Goal: Transaction & Acquisition: Purchase product/service

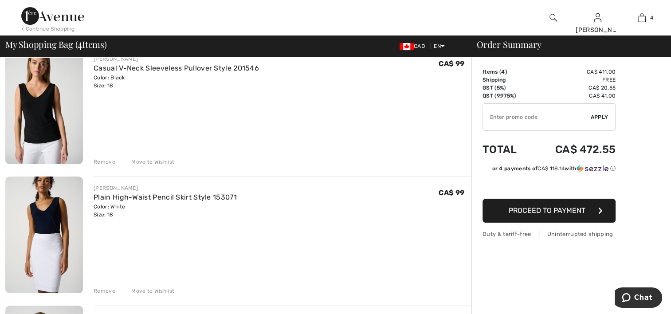
scroll to position [207, 0]
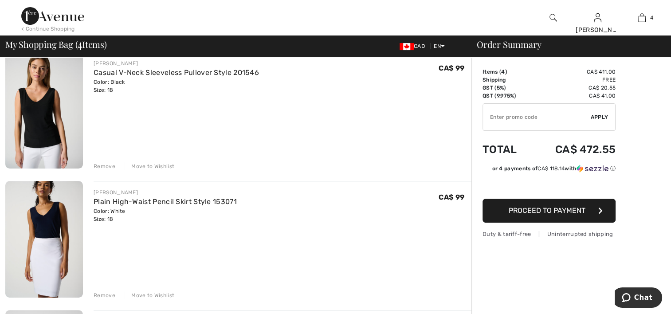
click at [104, 293] on div "Remove" at bounding box center [105, 295] width 22 height 8
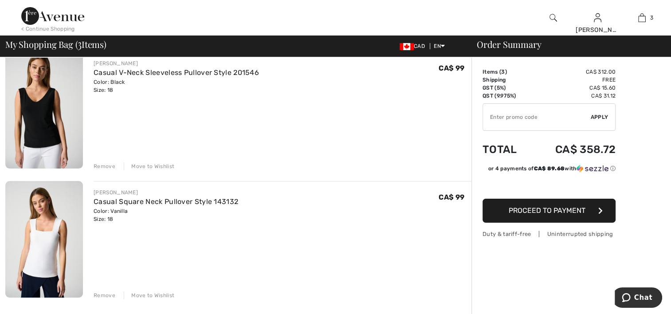
click at [104, 293] on div "Remove" at bounding box center [105, 295] width 22 height 8
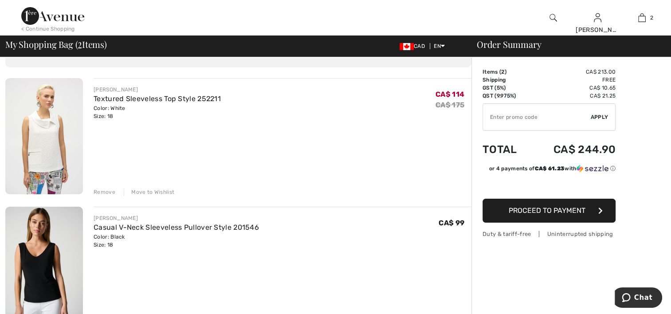
scroll to position [0, 0]
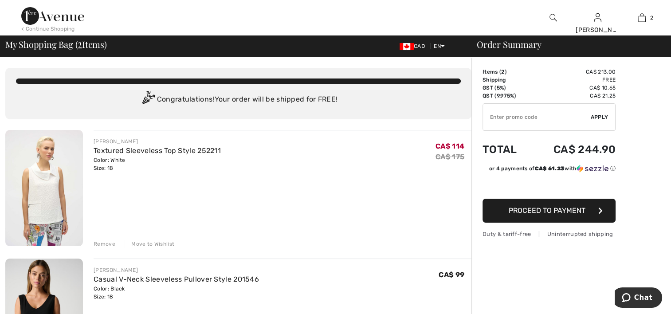
click at [94, 241] on div "Remove" at bounding box center [105, 244] width 22 height 8
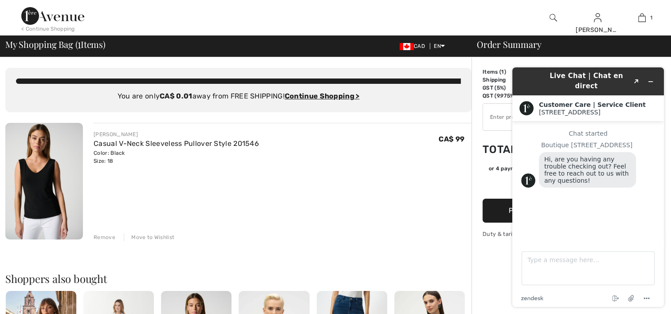
click at [397, 201] on div "JOSEPH RIBKOFF Casual V-Neck Sleeveless Pullover Style 201546 Color: Black Size…" at bounding box center [283, 182] width 378 height 118
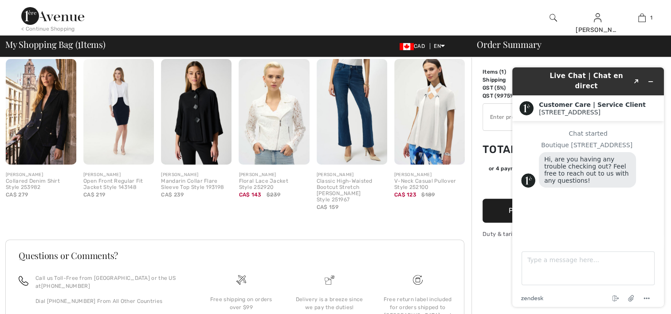
scroll to position [243, 0]
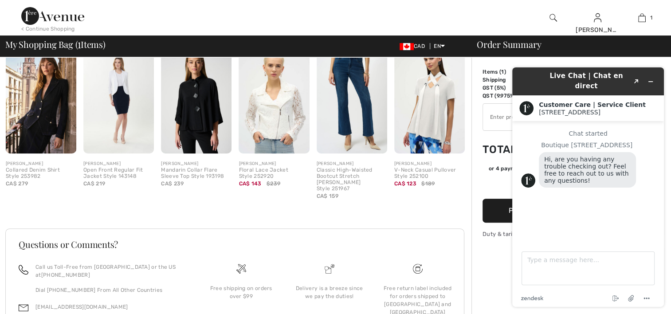
click at [475, 220] on div "Order Summary Details Items ( 1 ) CA$ 99.00 Promo code CA$ 0.00 Shipping CA$ 14…" at bounding box center [570, 94] width 199 height 561
click at [651, 78] on icon "Minimize widget" at bounding box center [650, 81] width 6 height 6
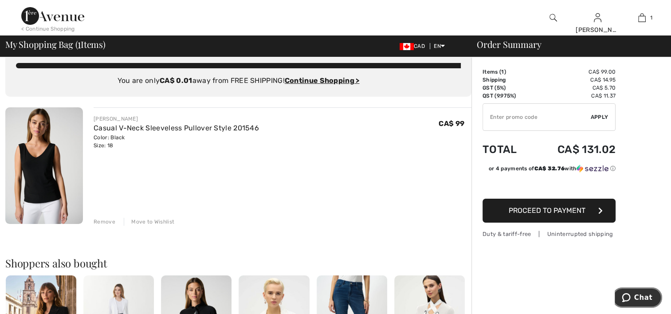
scroll to position [0, 0]
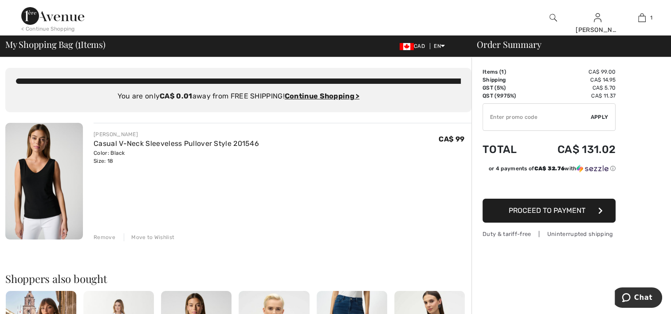
click at [36, 16] on img at bounding box center [52, 16] width 63 height 18
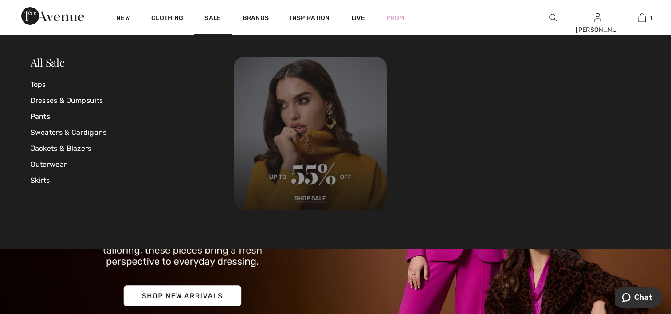
click at [313, 197] on img at bounding box center [310, 133] width 153 height 153
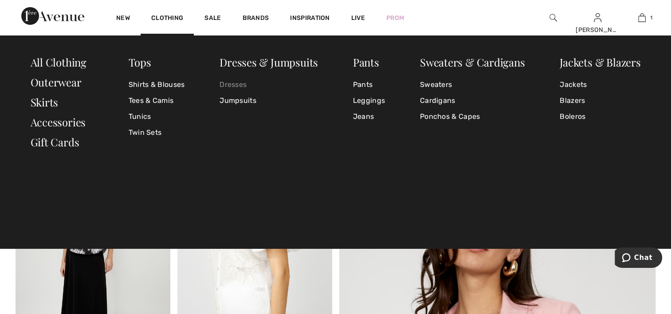
click at [235, 85] on link "Dresses" at bounding box center [268, 85] width 98 height 16
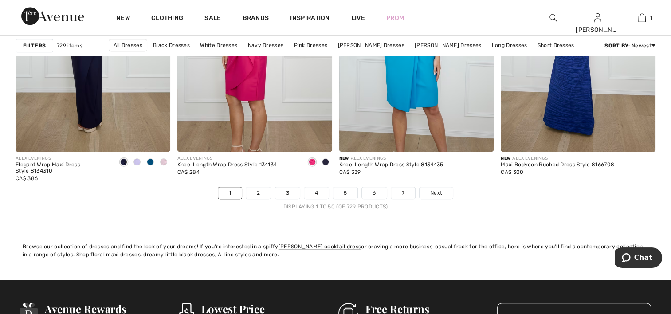
scroll to position [4116, 0]
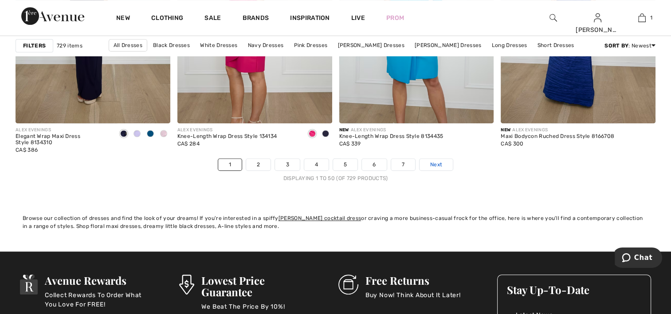
click at [435, 164] on span "Next" at bounding box center [436, 164] width 12 height 8
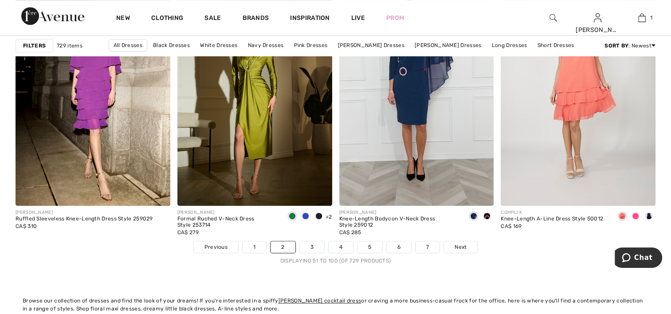
scroll to position [4091, 0]
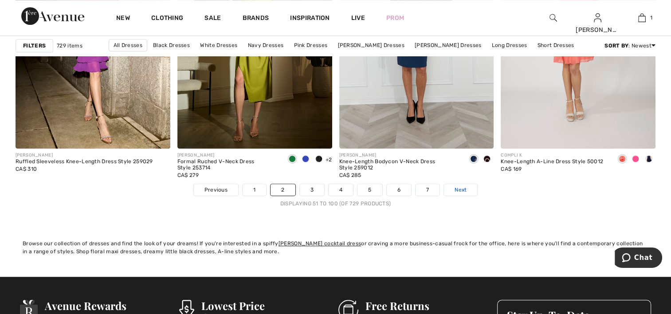
click at [459, 190] on span "Next" at bounding box center [460, 190] width 12 height 8
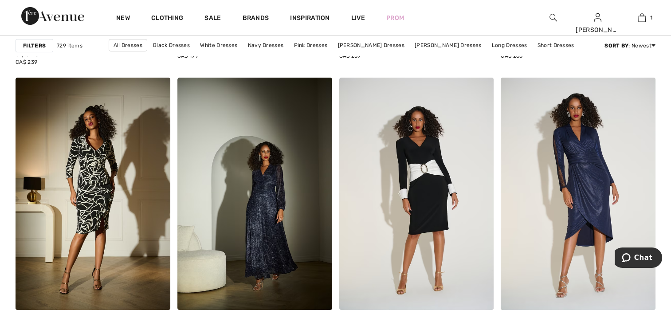
scroll to position [3060, 0]
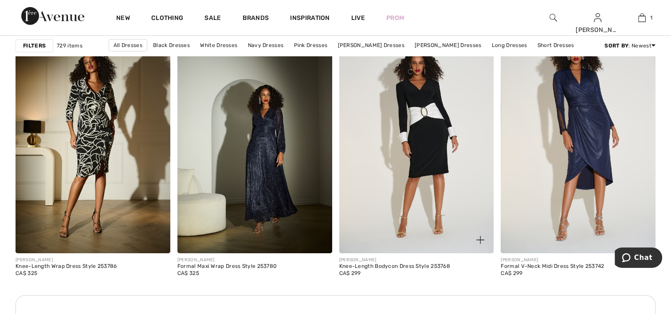
click at [480, 239] on img at bounding box center [480, 240] width 8 height 8
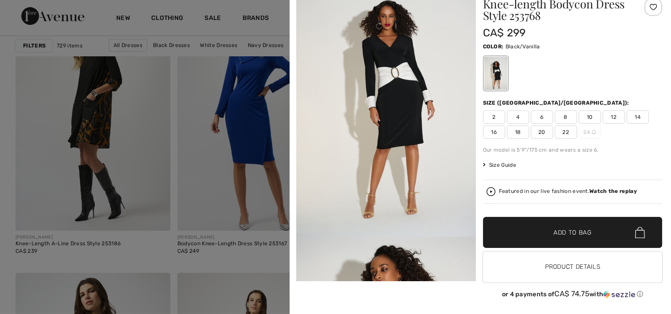
scroll to position [0, 0]
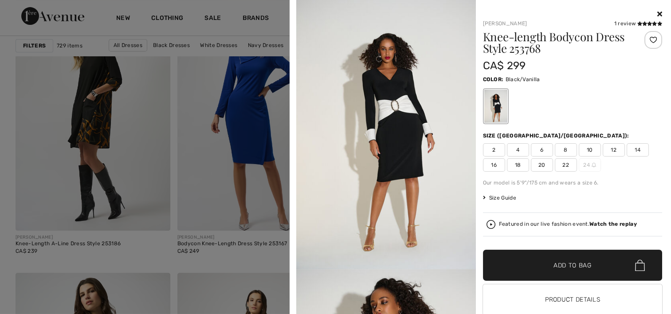
click at [657, 13] on icon at bounding box center [659, 13] width 5 height 7
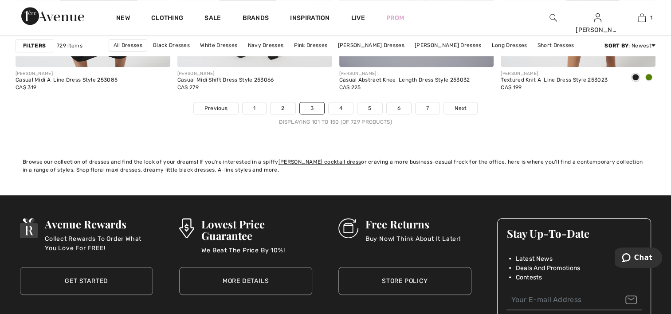
scroll to position [4190, 0]
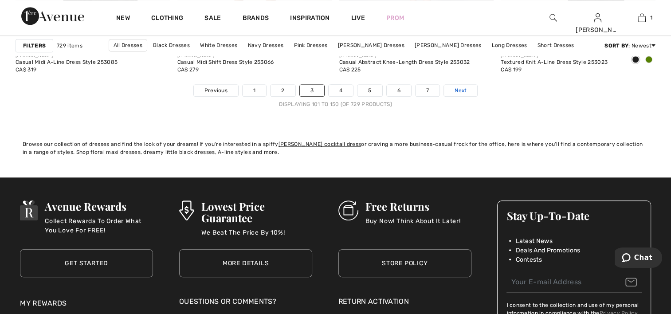
click at [460, 90] on span "Next" at bounding box center [460, 90] width 12 height 8
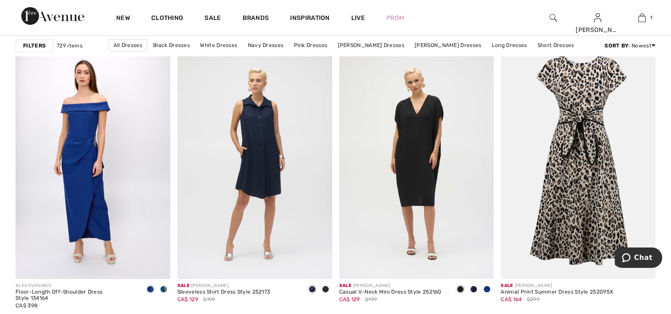
scroll to position [3424, 0]
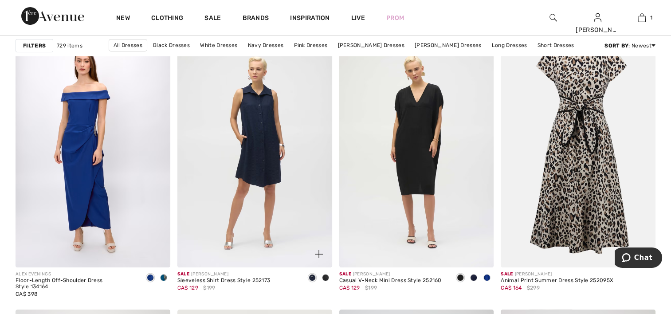
click at [317, 252] on img at bounding box center [319, 254] width 8 height 8
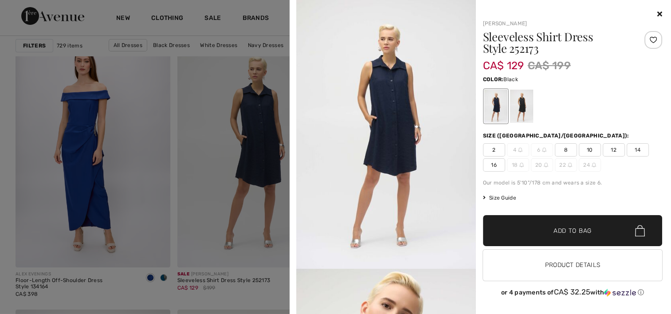
click at [519, 106] on div at bounding box center [520, 106] width 23 height 33
click at [659, 12] on icon at bounding box center [659, 13] width 5 height 7
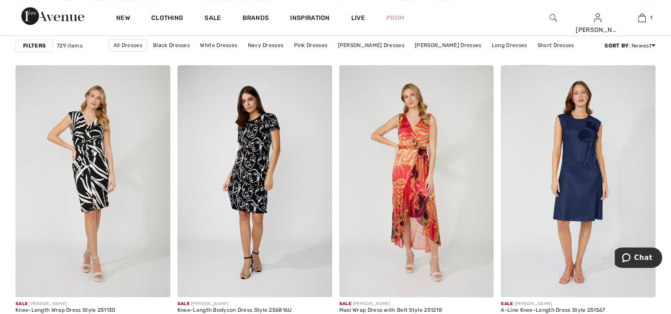
scroll to position [3960, 0]
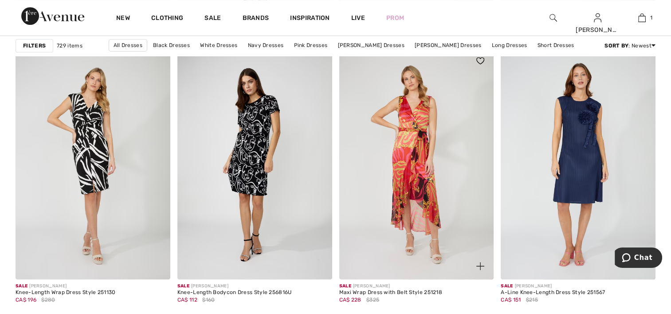
click at [479, 260] on span at bounding box center [480, 266] width 18 height 18
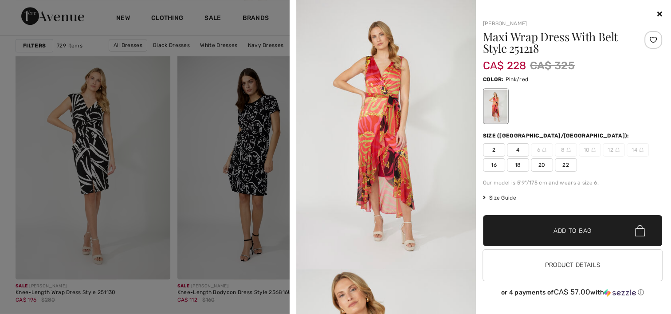
click at [660, 10] on div at bounding box center [572, 14] width 179 height 11
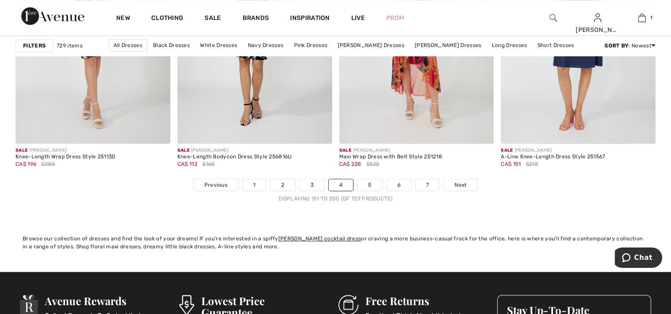
scroll to position [4137, 0]
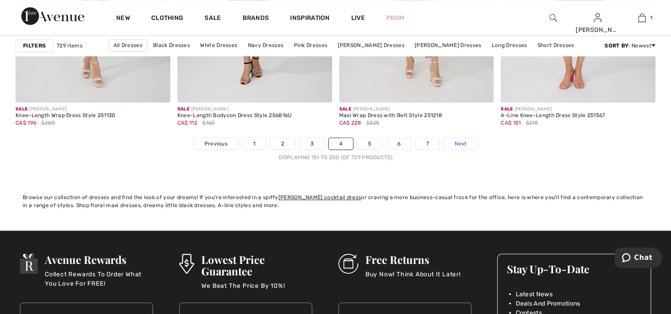
click at [460, 142] on span "Next" at bounding box center [460, 144] width 12 height 8
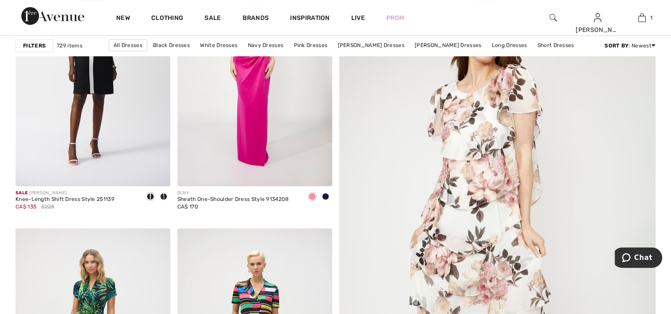
scroll to position [102, 0]
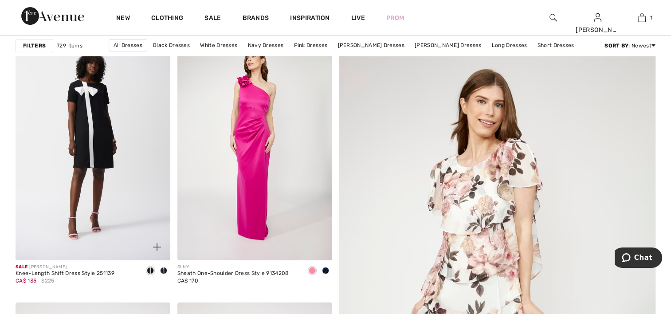
click at [156, 245] on img at bounding box center [157, 247] width 8 height 8
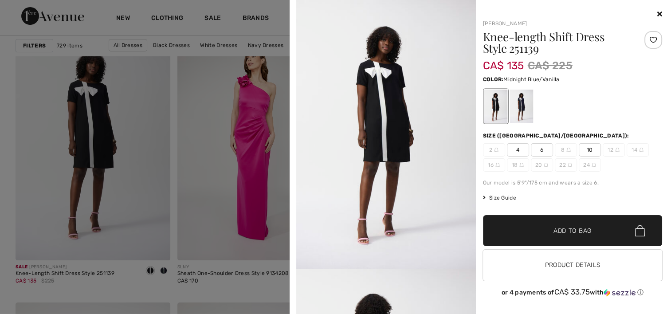
click at [520, 105] on div at bounding box center [520, 106] width 23 height 33
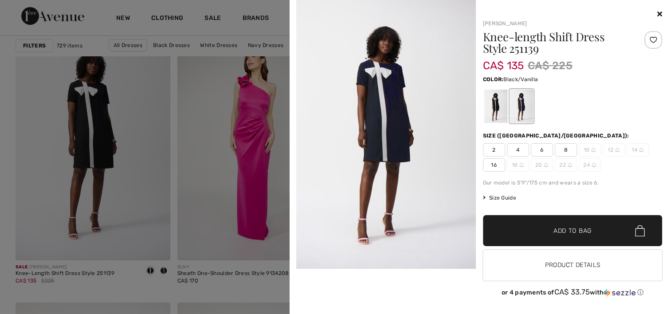
click at [493, 107] on div at bounding box center [494, 106] width 23 height 33
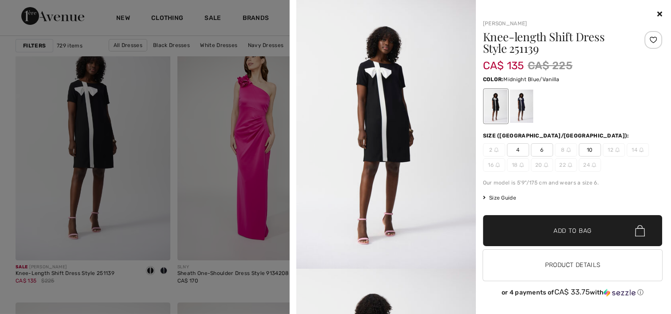
click at [518, 111] on div at bounding box center [520, 106] width 23 height 33
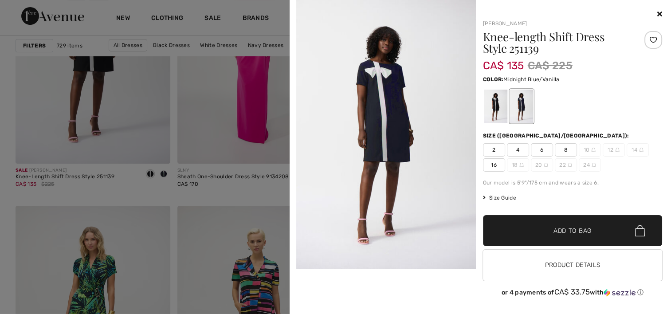
scroll to position [342, 0]
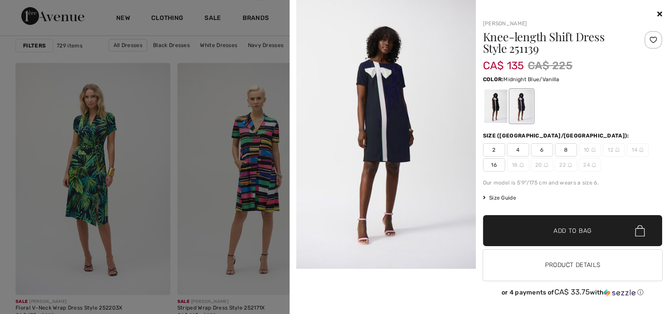
click at [658, 12] on icon at bounding box center [659, 13] width 5 height 7
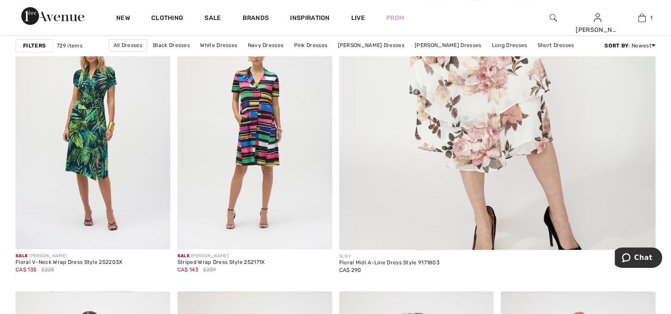
scroll to position [359, 0]
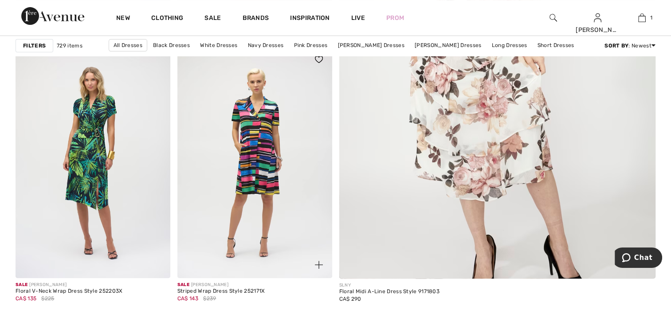
click at [317, 265] on img at bounding box center [319, 265] width 8 height 8
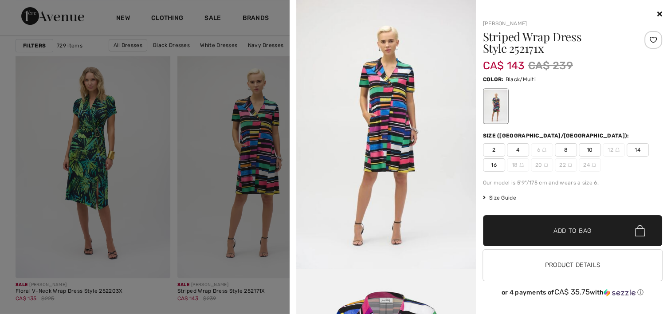
click at [655, 12] on div at bounding box center [572, 14] width 179 height 11
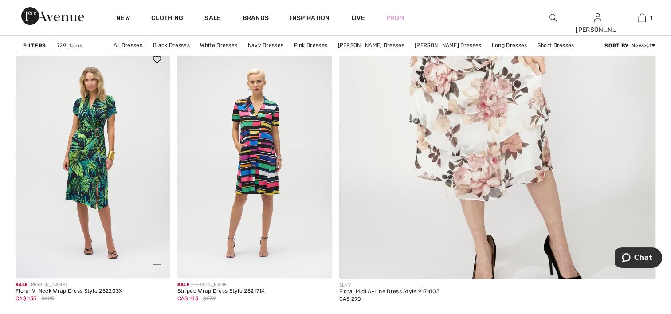
click at [156, 265] on img at bounding box center [157, 265] width 8 height 8
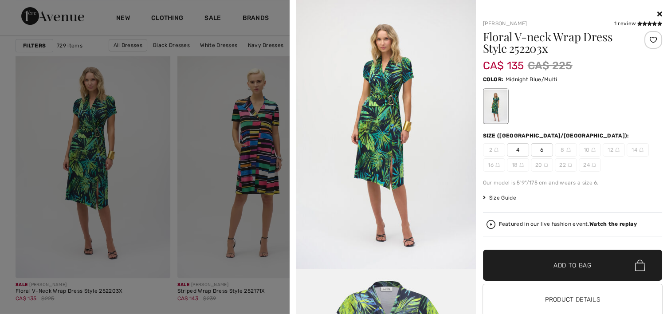
click at [657, 14] on icon at bounding box center [659, 13] width 5 height 7
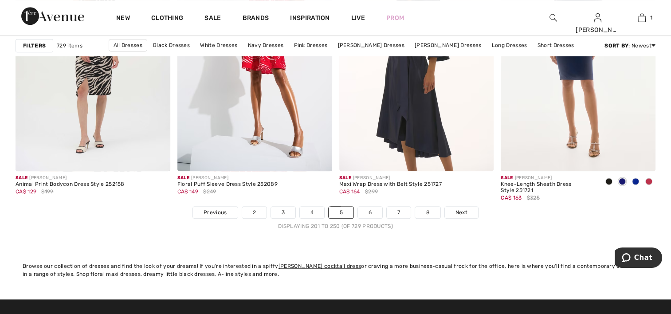
scroll to position [4074, 0]
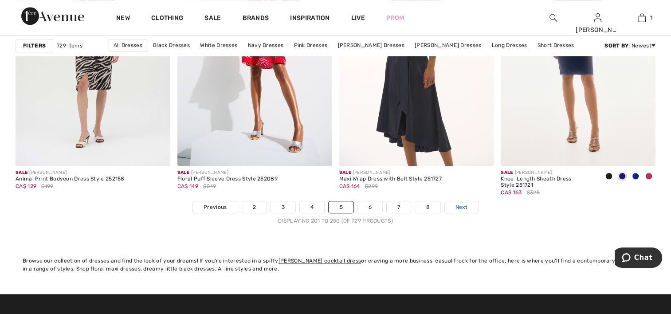
click at [463, 204] on span "Next" at bounding box center [461, 207] width 12 height 8
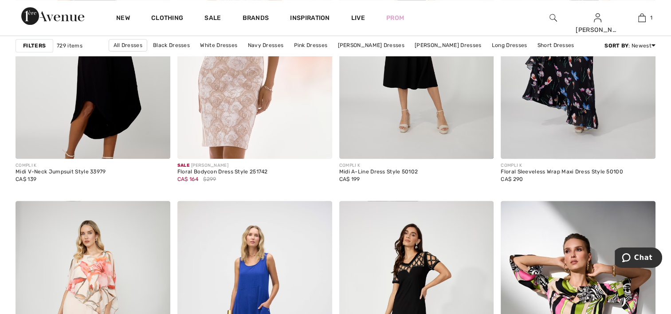
scroll to position [729, 0]
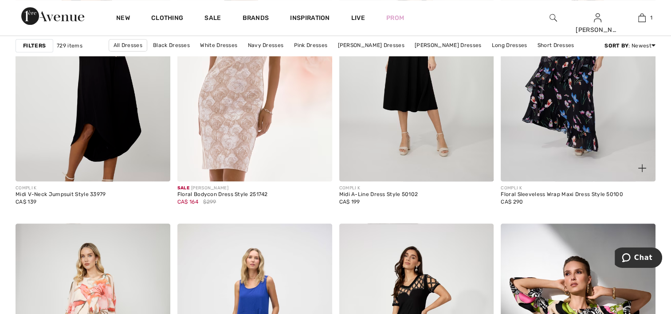
click at [639, 166] on img at bounding box center [642, 168] width 8 height 8
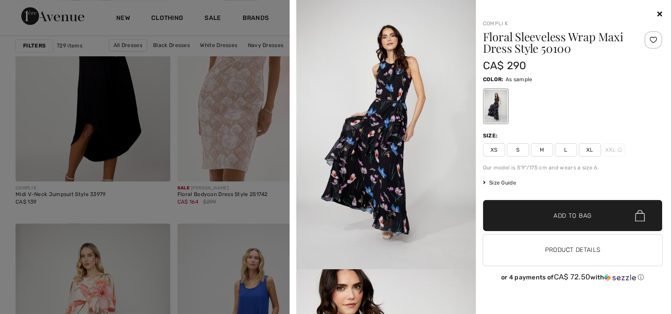
click at [658, 13] on icon at bounding box center [659, 13] width 5 height 7
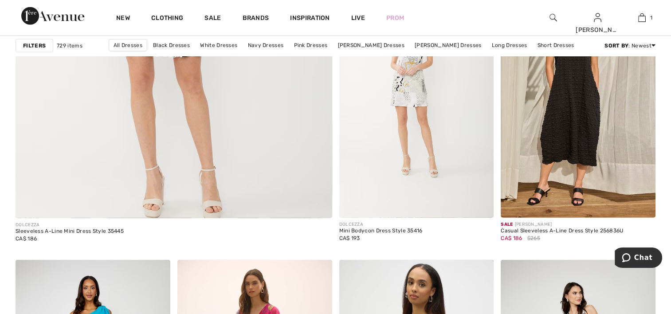
scroll to position [2661, 0]
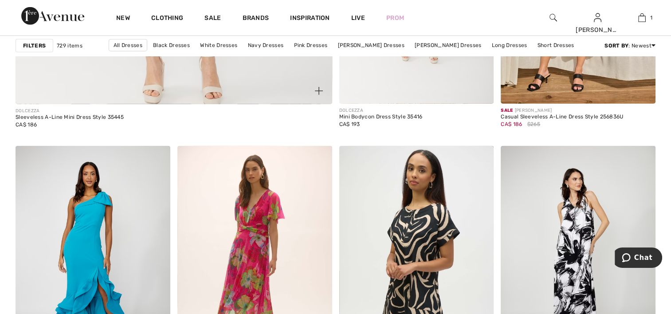
click at [317, 90] on img at bounding box center [319, 91] width 8 height 8
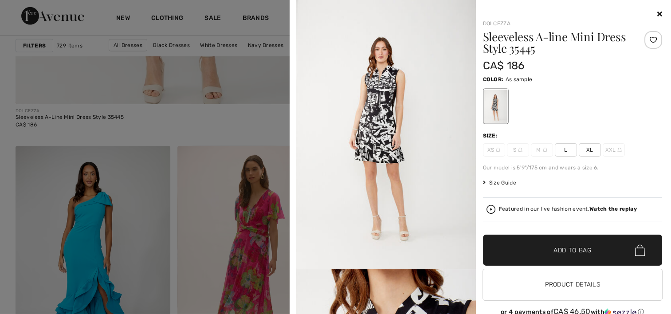
click at [657, 14] on icon at bounding box center [659, 13] width 5 height 7
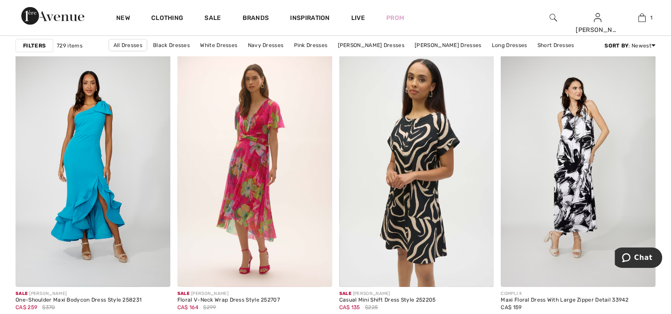
scroll to position [2780, 0]
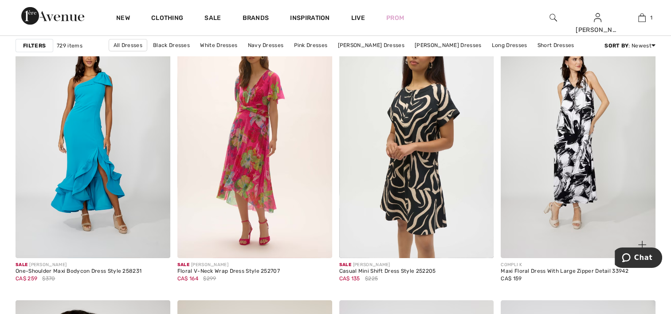
click at [643, 241] on img at bounding box center [642, 245] width 8 height 8
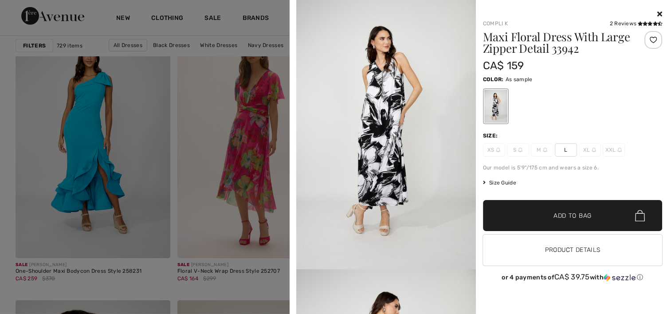
click at [658, 10] on icon at bounding box center [659, 13] width 5 height 7
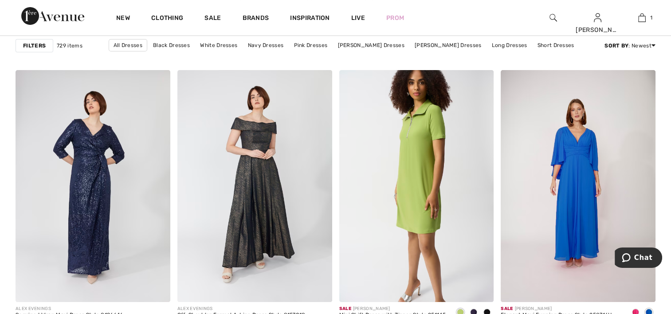
scroll to position [3441, 0]
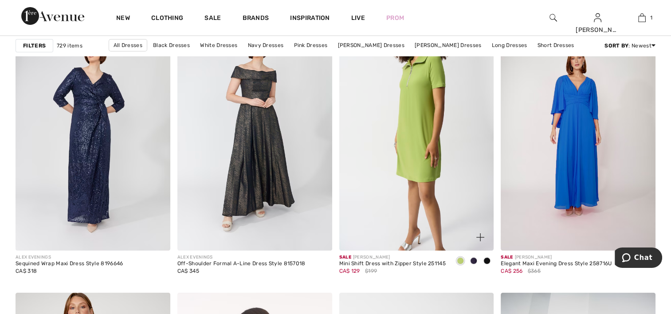
click at [479, 234] on img at bounding box center [480, 237] width 8 height 8
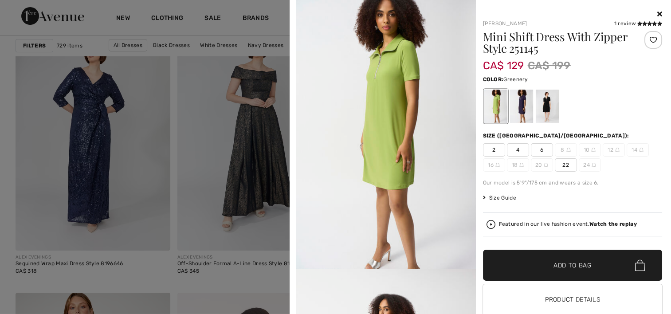
click at [657, 12] on icon at bounding box center [659, 13] width 5 height 7
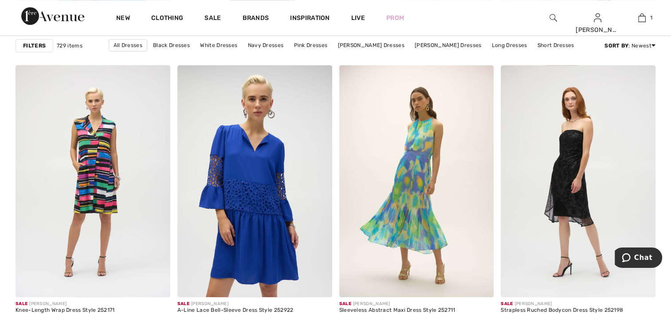
scroll to position [3965, 0]
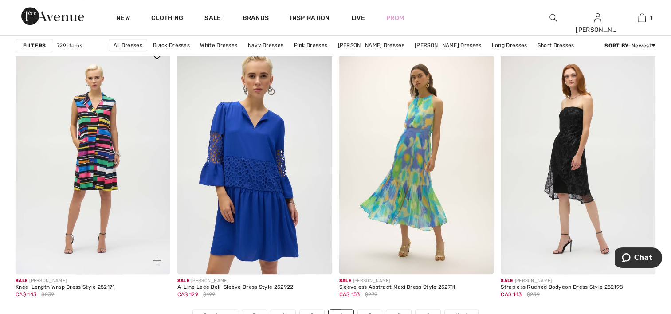
click at [156, 259] on img at bounding box center [157, 261] width 8 height 8
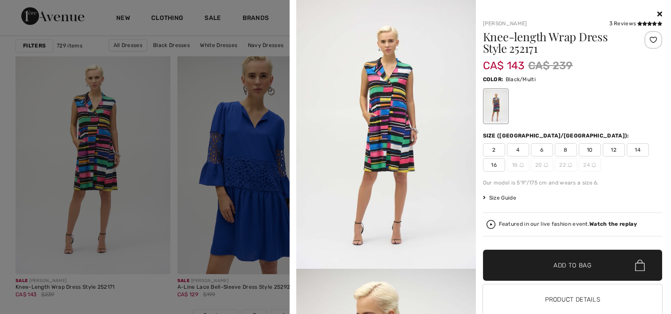
click at [657, 14] on icon at bounding box center [659, 13] width 5 height 7
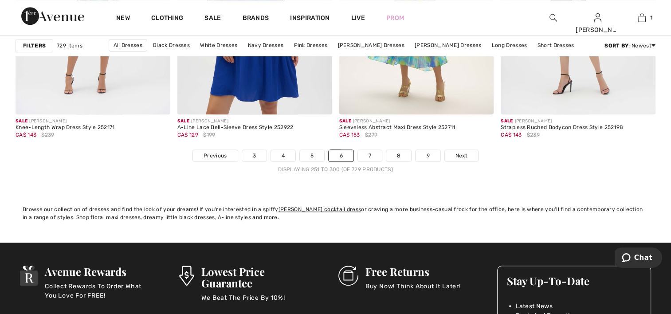
scroll to position [4102, 0]
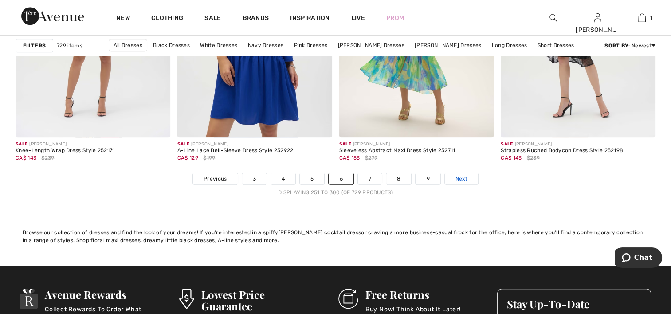
click at [461, 175] on span "Next" at bounding box center [461, 179] width 12 height 8
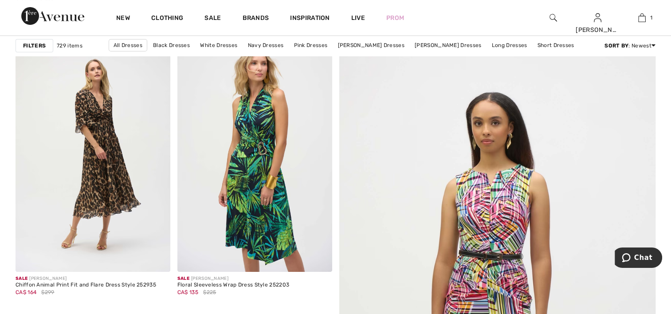
scroll to position [97, 0]
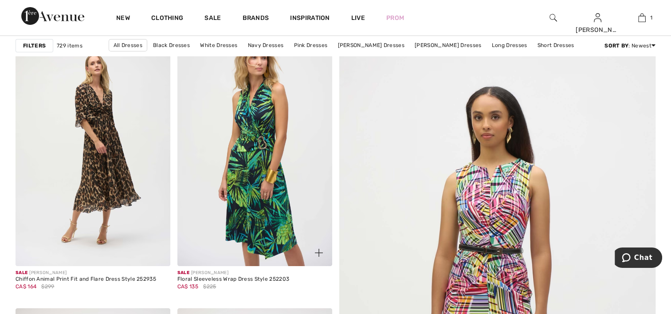
click at [317, 250] on img at bounding box center [319, 253] width 8 height 8
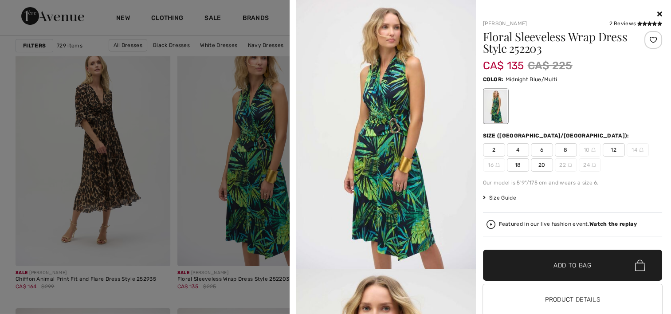
click at [657, 14] on icon at bounding box center [659, 13] width 5 height 7
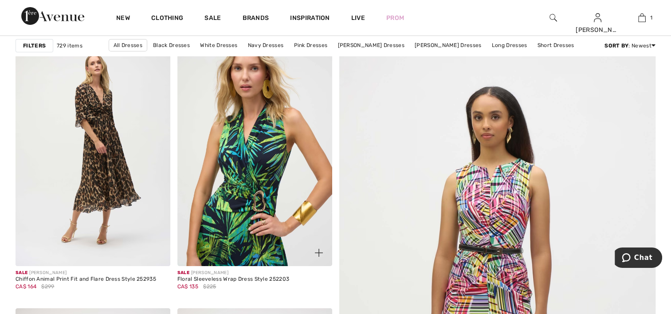
click at [256, 191] on img at bounding box center [254, 150] width 155 height 232
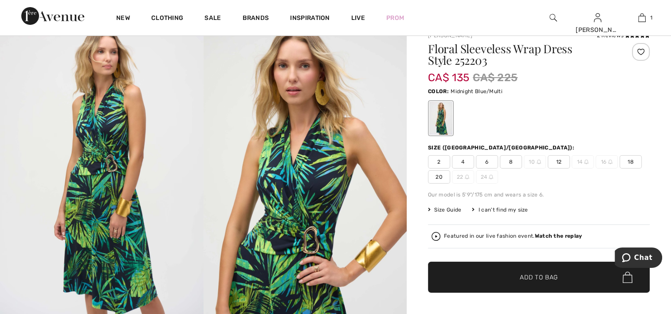
scroll to position [17, 0]
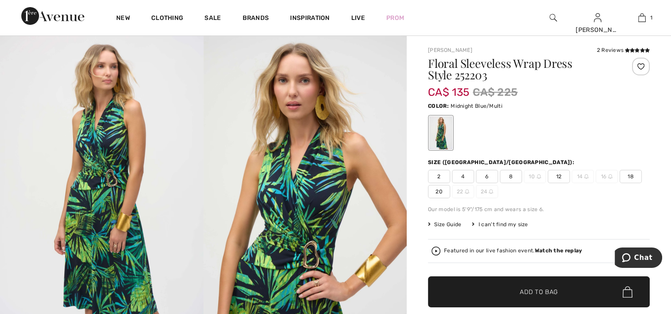
click at [629, 174] on span "18" at bounding box center [630, 176] width 22 height 13
click at [541, 293] on span "Add to Bag" at bounding box center [538, 291] width 38 height 9
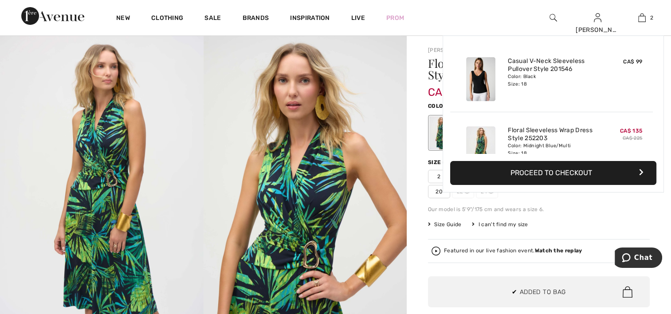
scroll to position [27, 0]
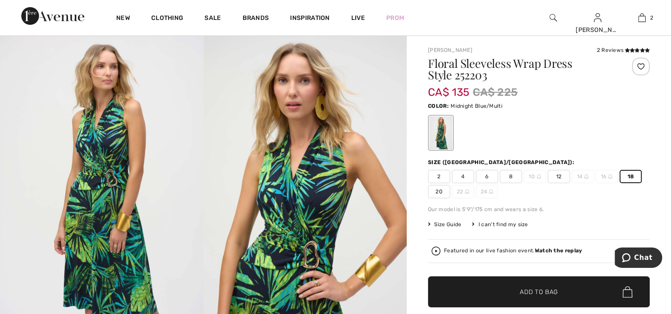
click at [529, 294] on span "Add to Bag" at bounding box center [538, 291] width 38 height 9
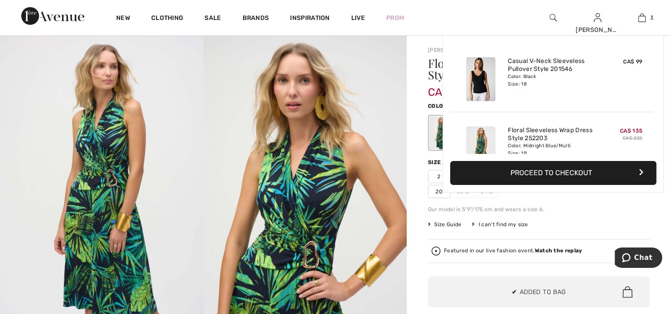
scroll to position [96, 0]
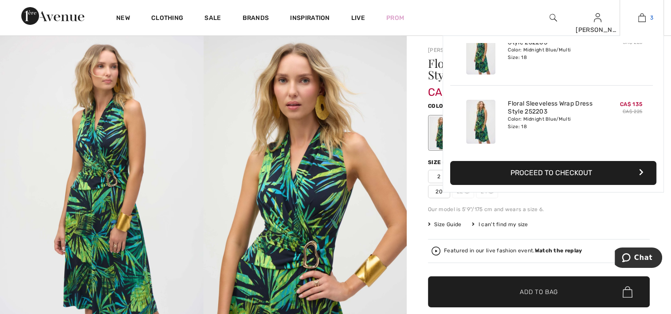
click at [640, 19] on img at bounding box center [642, 17] width 8 height 11
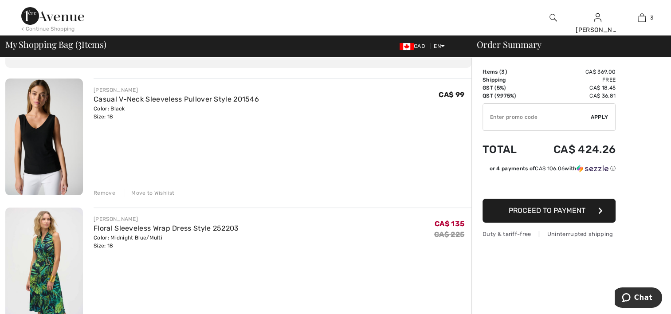
scroll to position [81, 0]
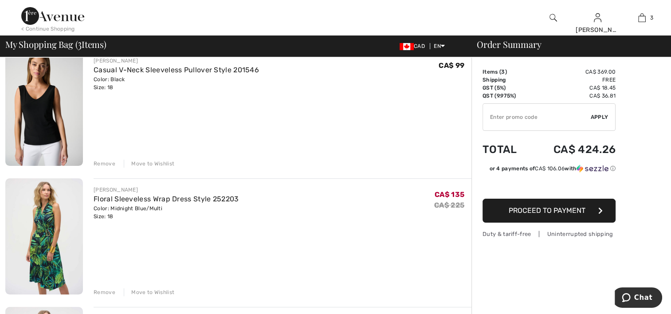
click at [103, 163] on div "Remove" at bounding box center [105, 164] width 22 height 8
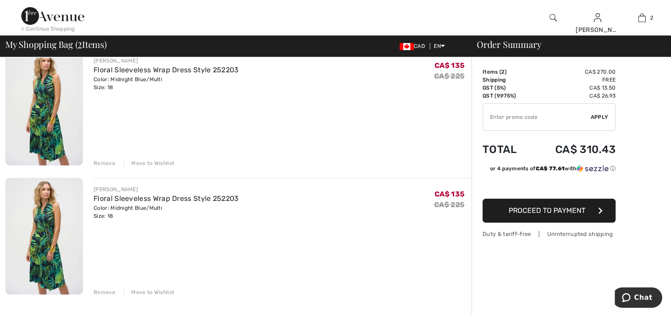
click at [103, 163] on div "Remove" at bounding box center [105, 163] width 22 height 8
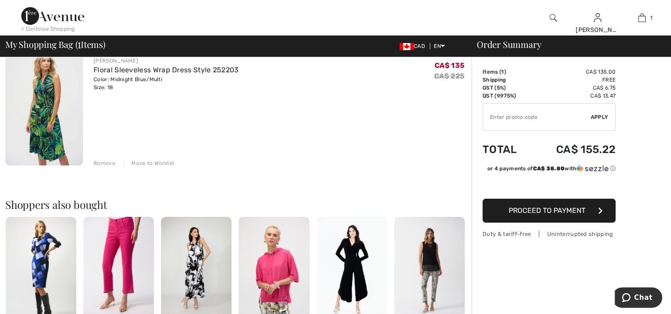
click at [525, 113] on input "TEXT" at bounding box center [537, 117] width 108 height 27
click at [525, 117] on input "TEXT" at bounding box center [537, 117] width 108 height 27
click at [527, 210] on span "Proceed to Payment" at bounding box center [546, 210] width 77 height 8
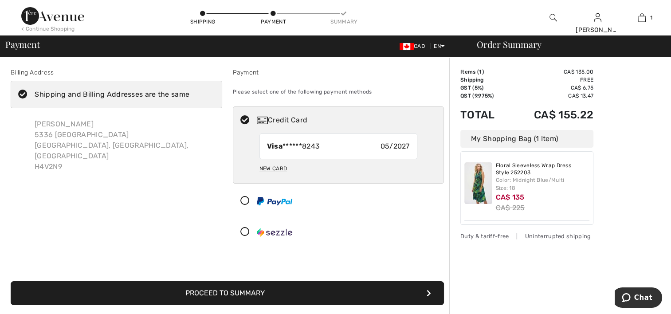
click at [476, 185] on img at bounding box center [478, 183] width 28 height 42
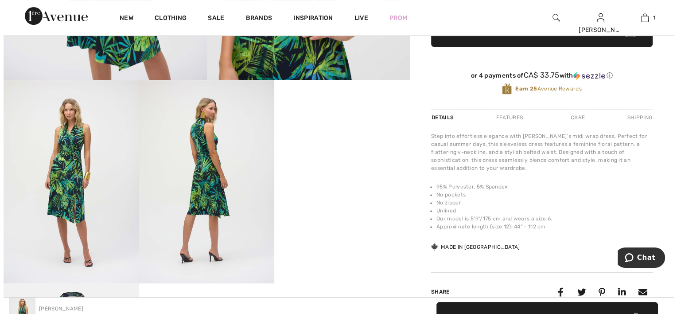
scroll to position [296, 0]
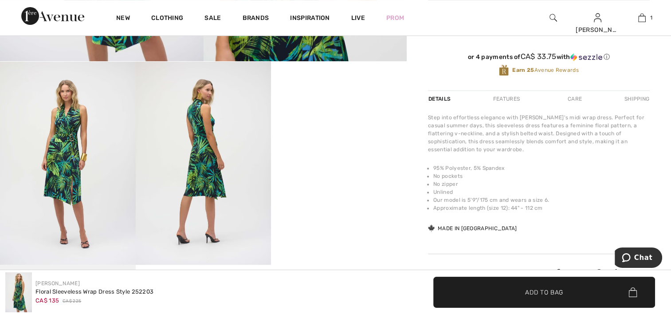
click at [63, 164] on img at bounding box center [68, 163] width 136 height 203
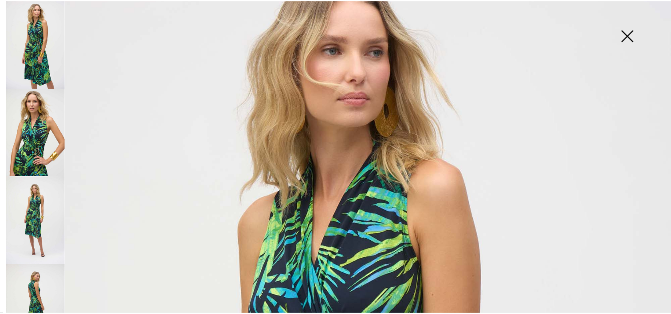
scroll to position [0, 0]
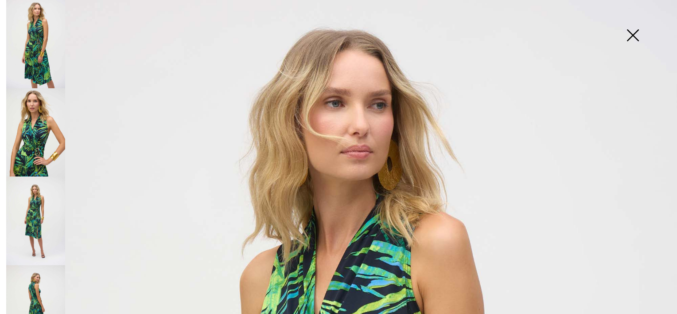
click at [631, 35] on img at bounding box center [633, 36] width 44 height 46
